Goal: Task Accomplishment & Management: Use online tool/utility

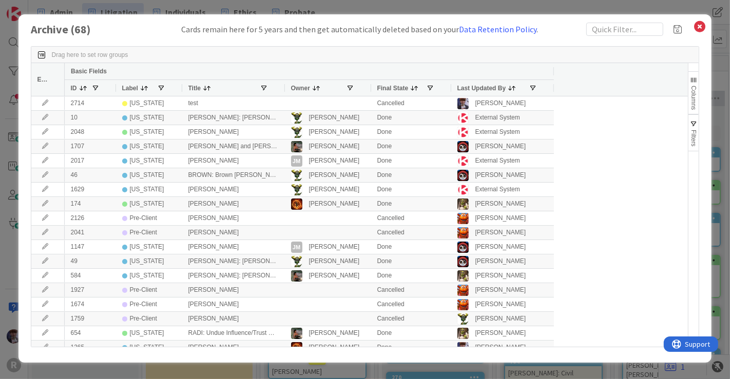
scroll to position [0, 888]
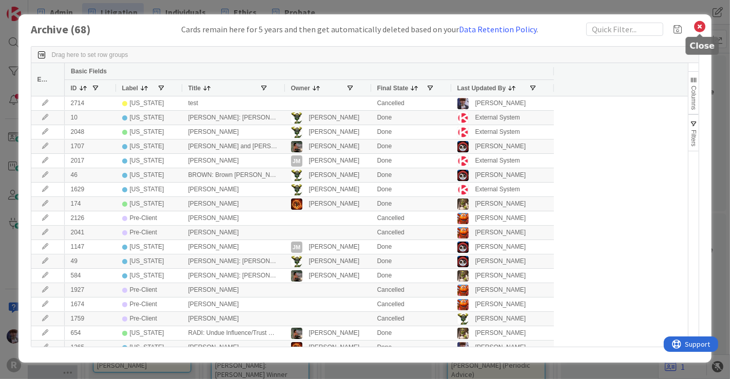
click at [698, 28] on icon at bounding box center [699, 26] width 13 height 14
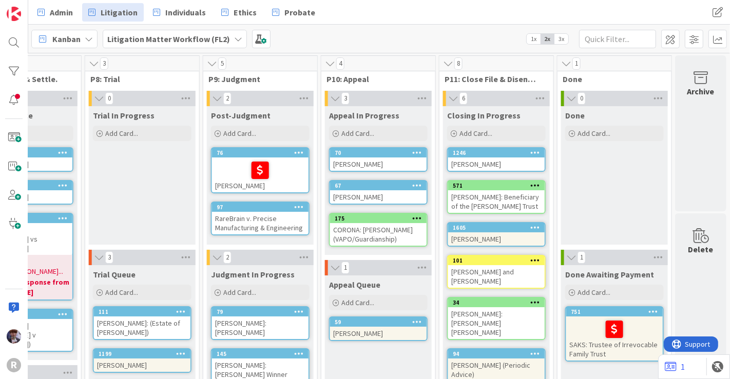
click at [561, 40] on span "3x" at bounding box center [561, 39] width 14 height 10
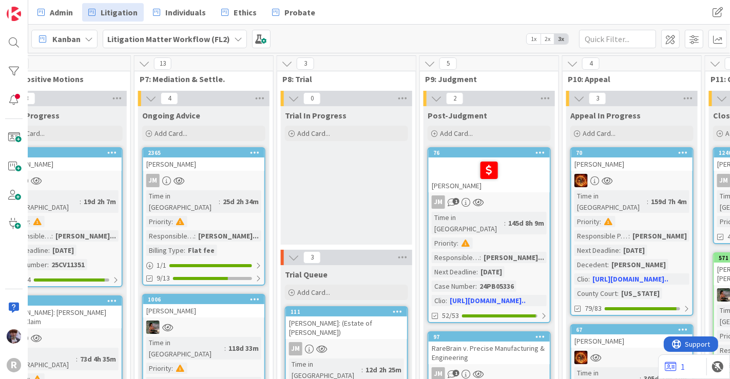
click at [547, 40] on span "2x" at bounding box center [547, 39] width 14 height 10
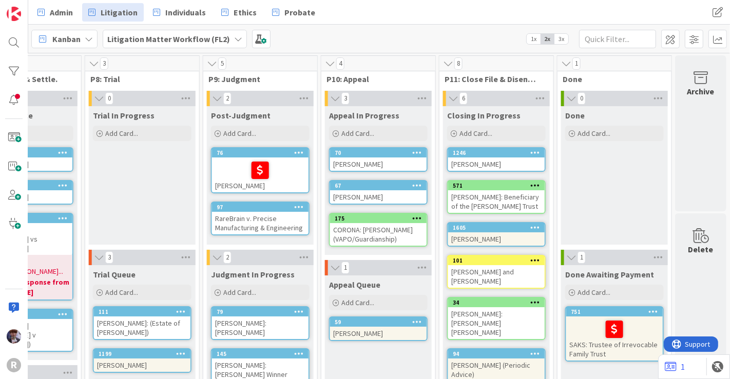
click at [478, 35] on div "Kanban Litigation Matter Workflow (FL2) 1x 2x 3x" at bounding box center [378, 39] width 701 height 28
click at [562, 38] on span "3x" at bounding box center [561, 39] width 14 height 10
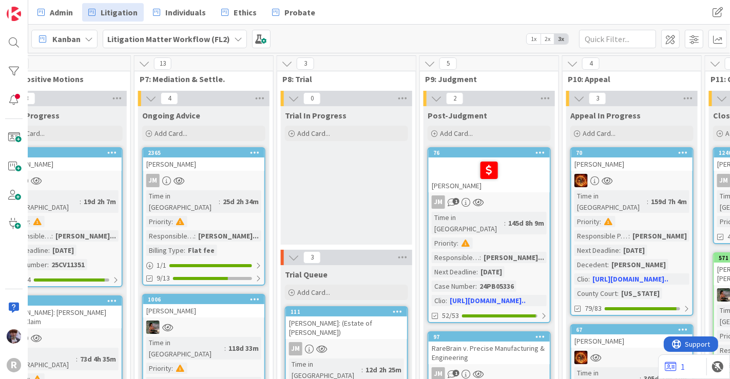
click at [481, 34] on div "Kanban Litigation Matter Workflow (FL2) 1x 2x 3x" at bounding box center [378, 39] width 701 height 28
click at [544, 40] on span "2x" at bounding box center [547, 39] width 14 height 10
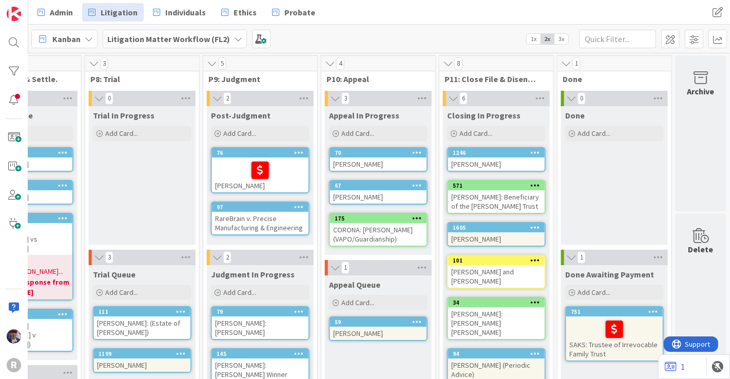
click at [473, 38] on div "Kanban Litigation Matter Workflow (FL2) 1x 2x 3x" at bounding box center [378, 39] width 701 height 28
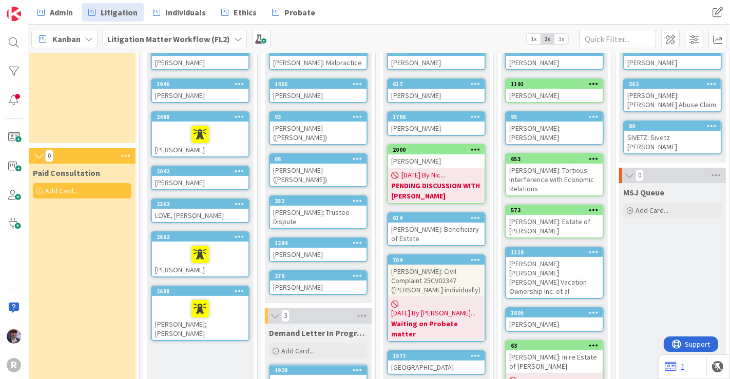
scroll to position [98, 117]
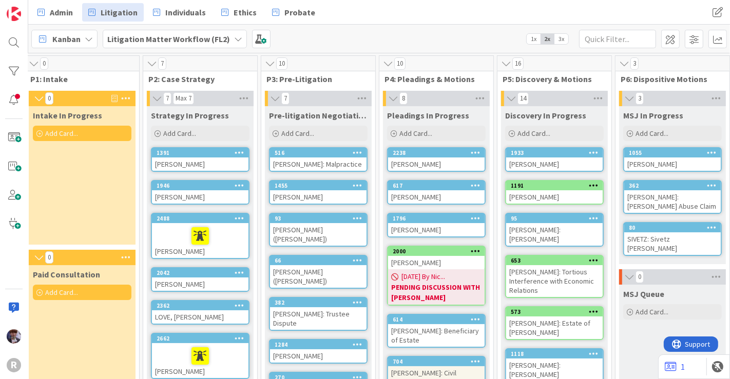
click at [207, 164] on div "[PERSON_NAME]" at bounding box center [200, 164] width 96 height 13
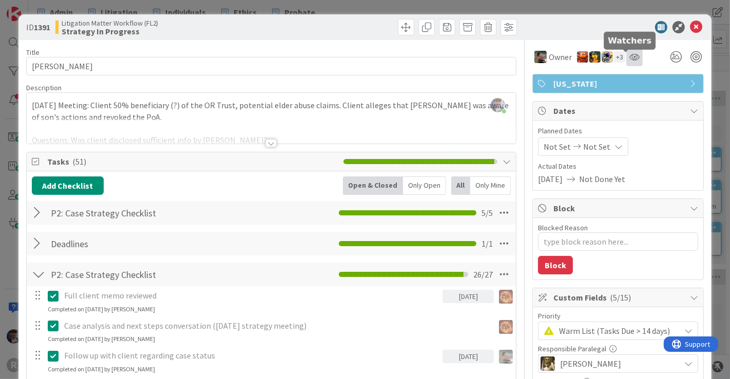
click at [629, 56] on icon at bounding box center [634, 57] width 10 height 8
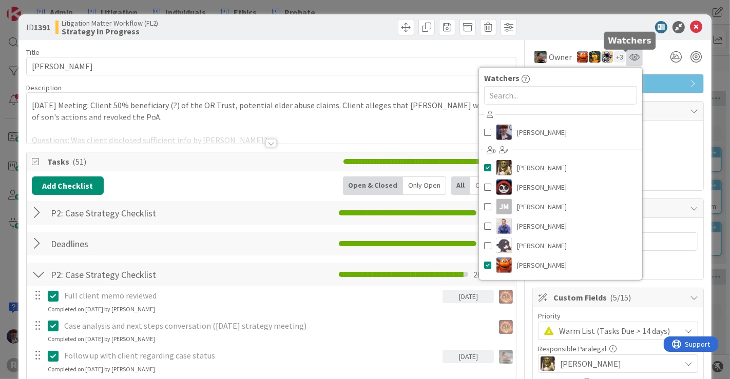
type textarea "x"
click at [640, 47] on div "Owner + 3 Watchers [PERSON_NAME] [PERSON_NAME] [PERSON_NAME] [PERSON_NAME] [PER…" at bounding box center [617, 53] width 171 height 26
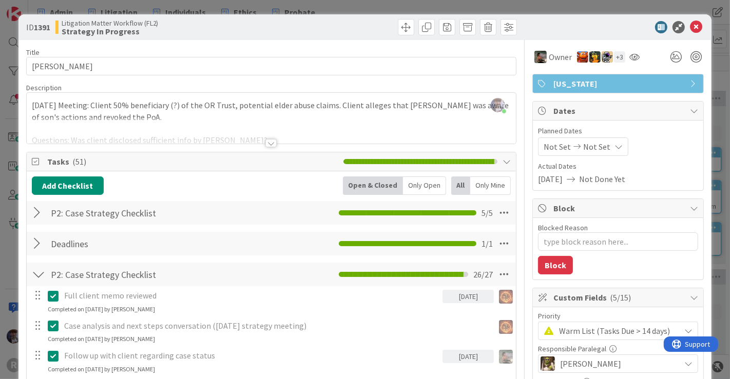
click at [36, 270] on div at bounding box center [38, 274] width 13 height 18
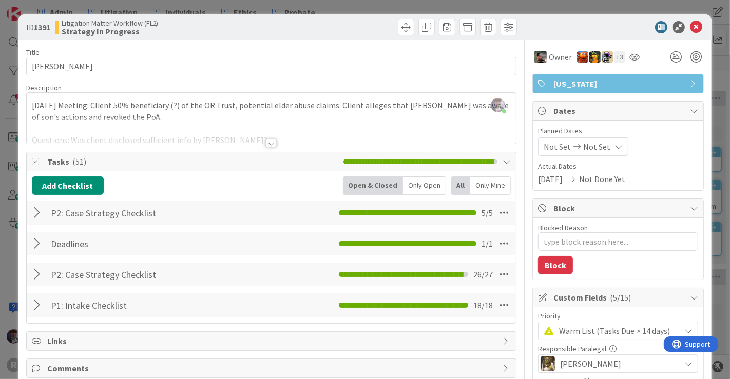
click at [38, 299] on div at bounding box center [38, 305] width 13 height 18
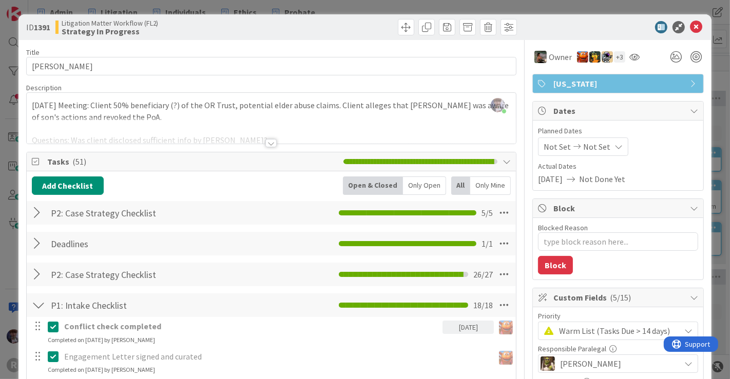
click at [37, 298] on div at bounding box center [38, 305] width 13 height 18
